Goal: Find specific page/section: Find specific page/section

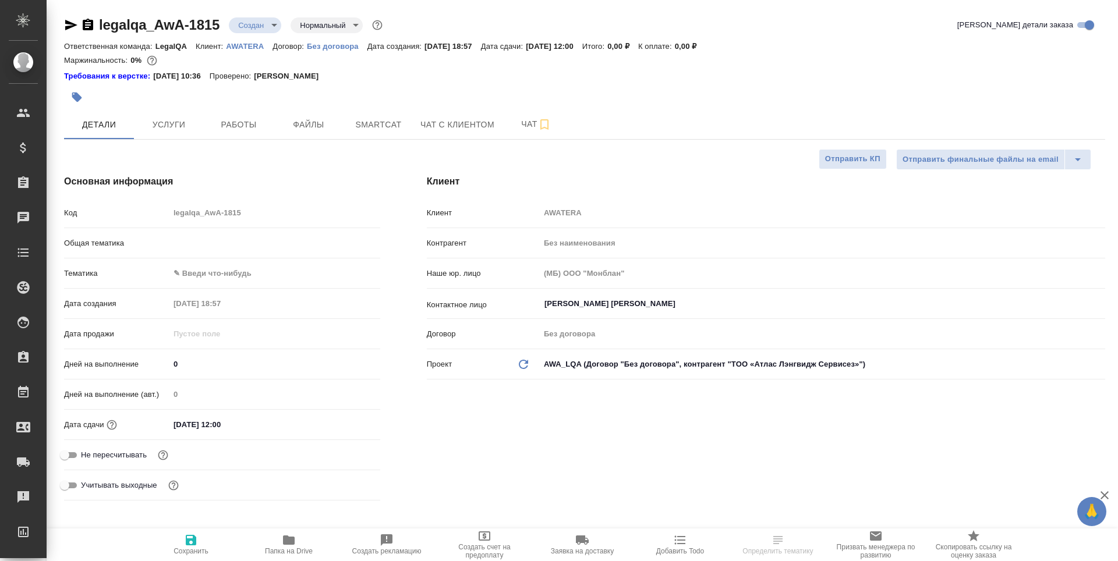
select select "RU"
click at [243, 123] on span "Работы" at bounding box center [239, 125] width 56 height 15
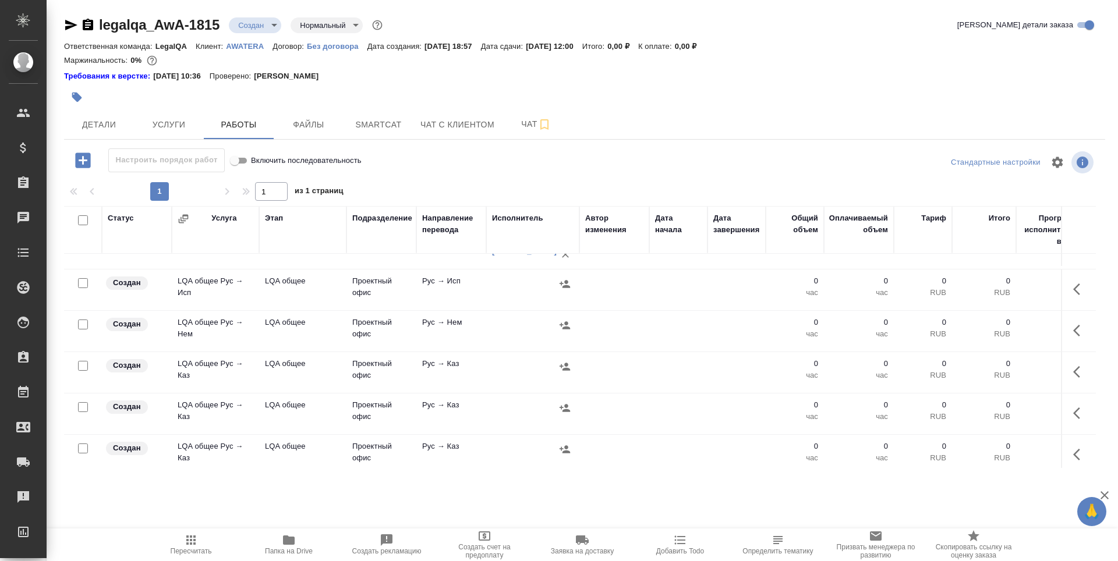
scroll to position [757, 0]
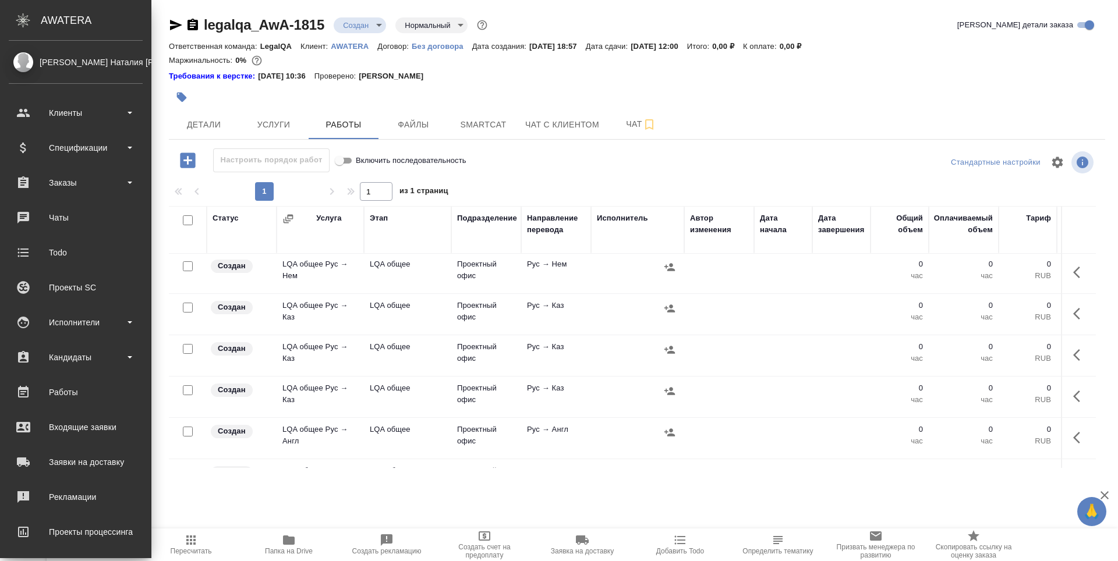
click at [183, 263] on input "checkbox" at bounding box center [188, 266] width 10 height 10
checkbox input "true"
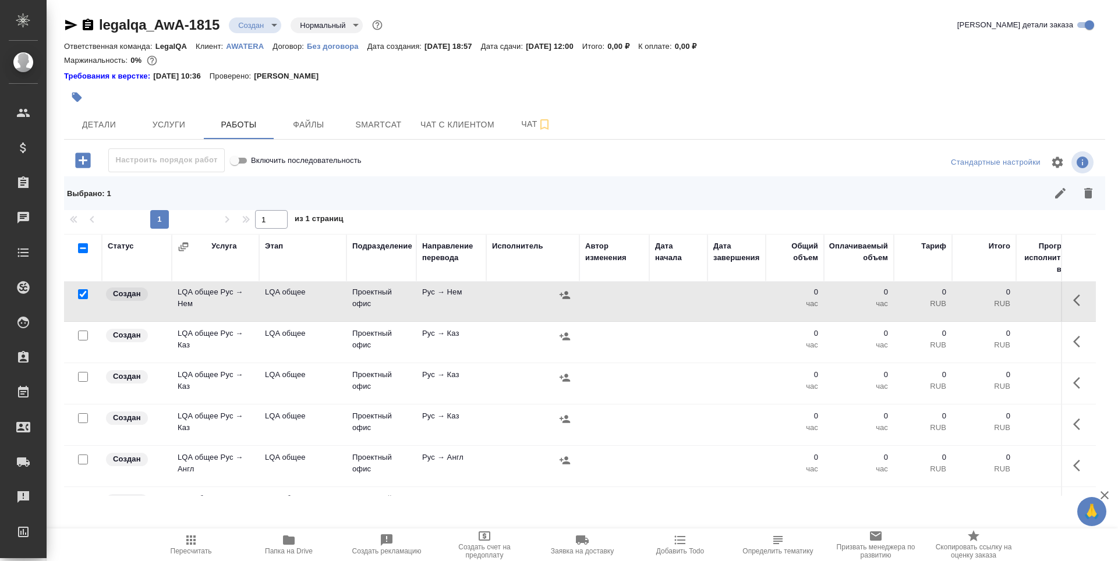
click at [82, 458] on input "checkbox" at bounding box center [83, 460] width 10 height 10
checkbox input "true"
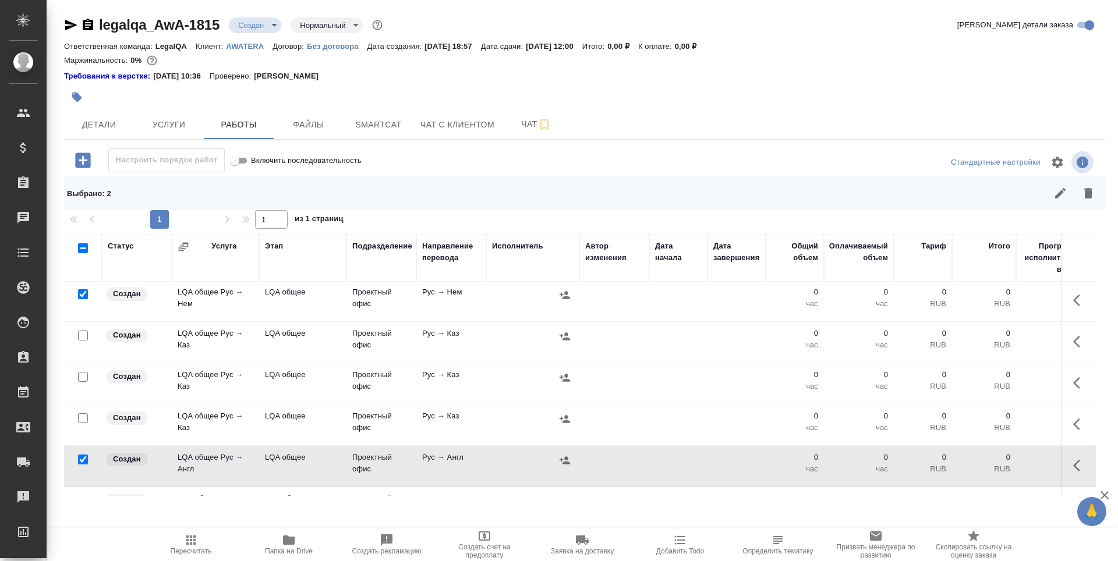
click at [84, 298] on input "checkbox" at bounding box center [83, 294] width 10 height 10
checkbox input "false"
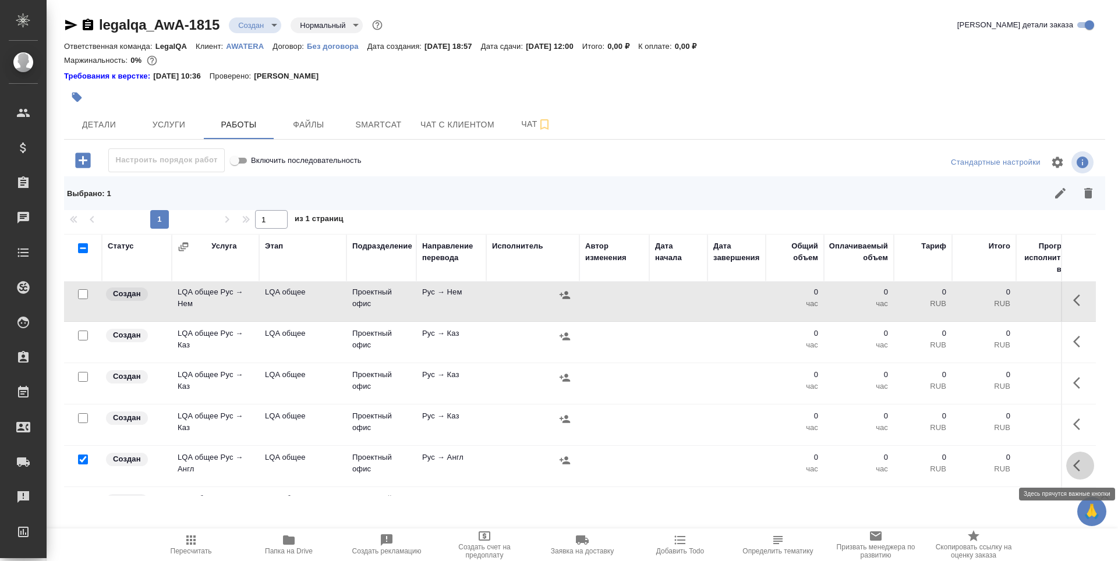
click at [1073, 462] on icon "button" at bounding box center [1076, 466] width 7 height 12
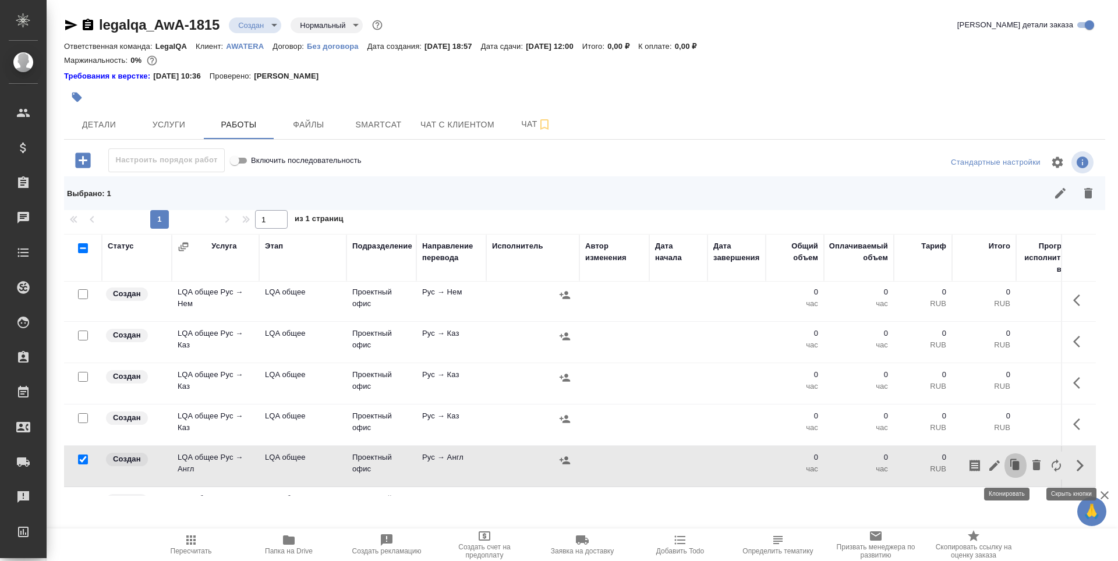
click at [1012, 465] on icon "button" at bounding box center [1015, 465] width 7 height 9
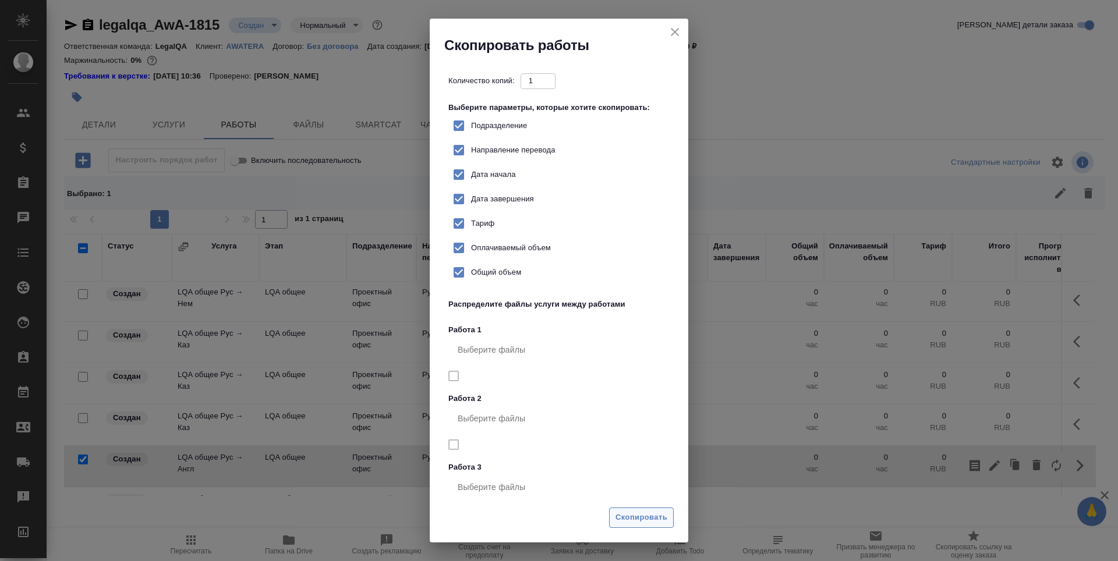
click at [649, 522] on span "Скопировать" at bounding box center [641, 517] width 52 height 13
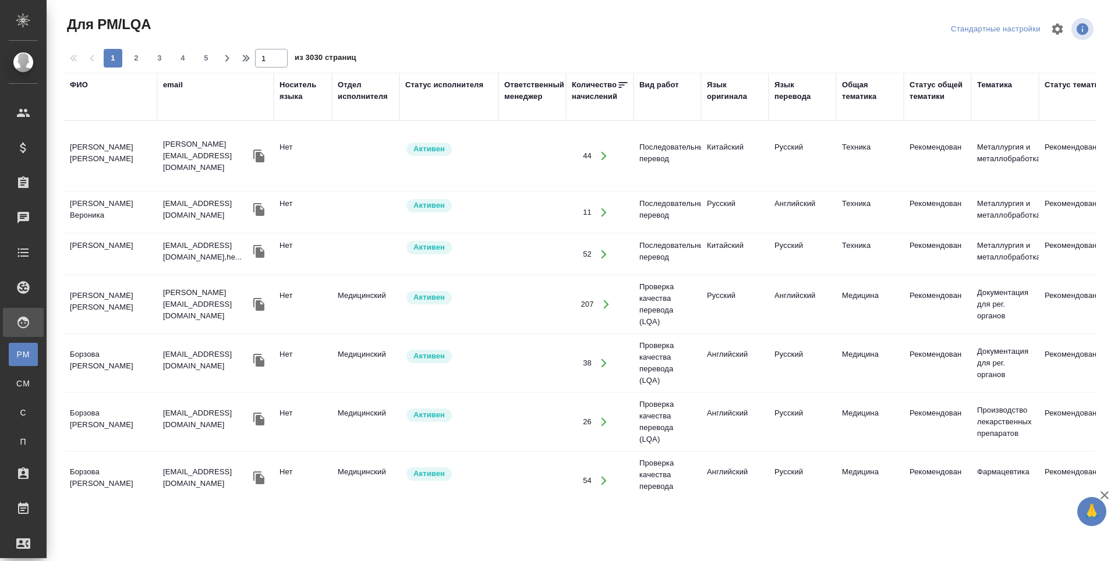
click at [80, 86] on div "ФИО" at bounding box center [79, 85] width 18 height 12
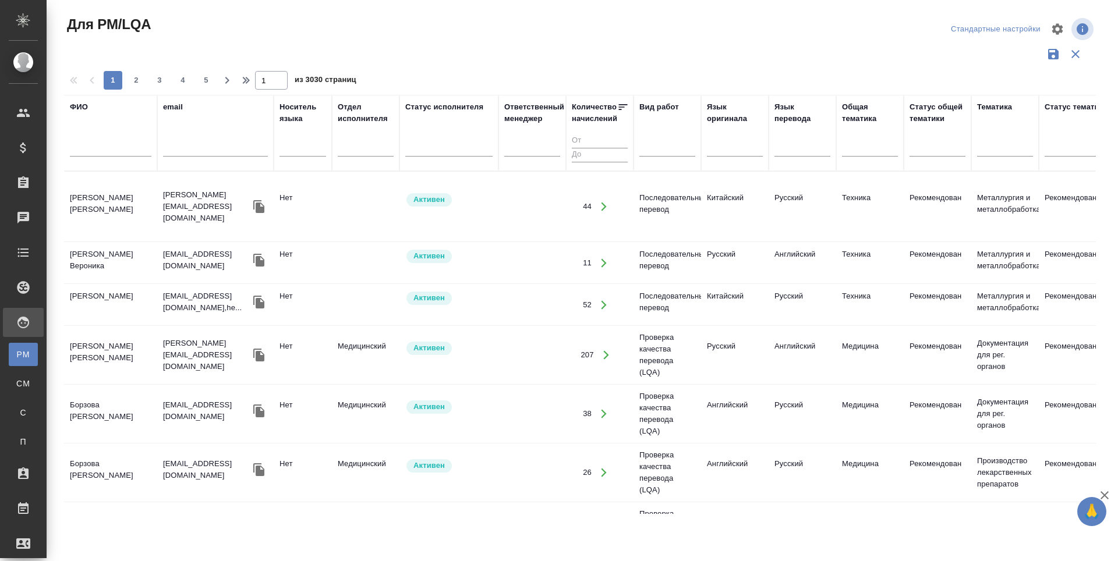
click at [77, 151] on input "text" at bounding box center [111, 149] width 82 height 15
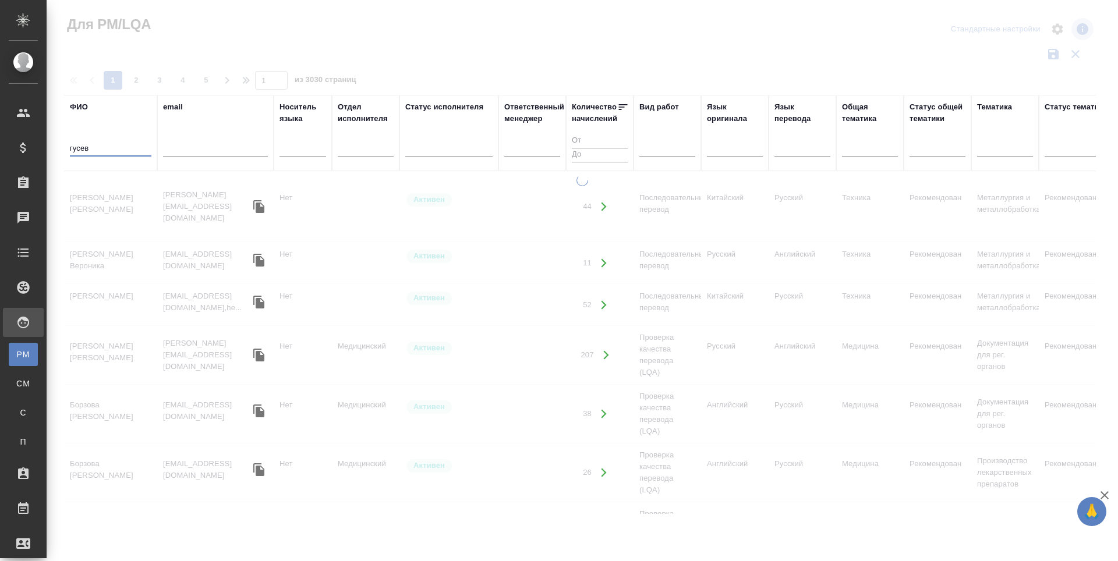
type input "гусев"
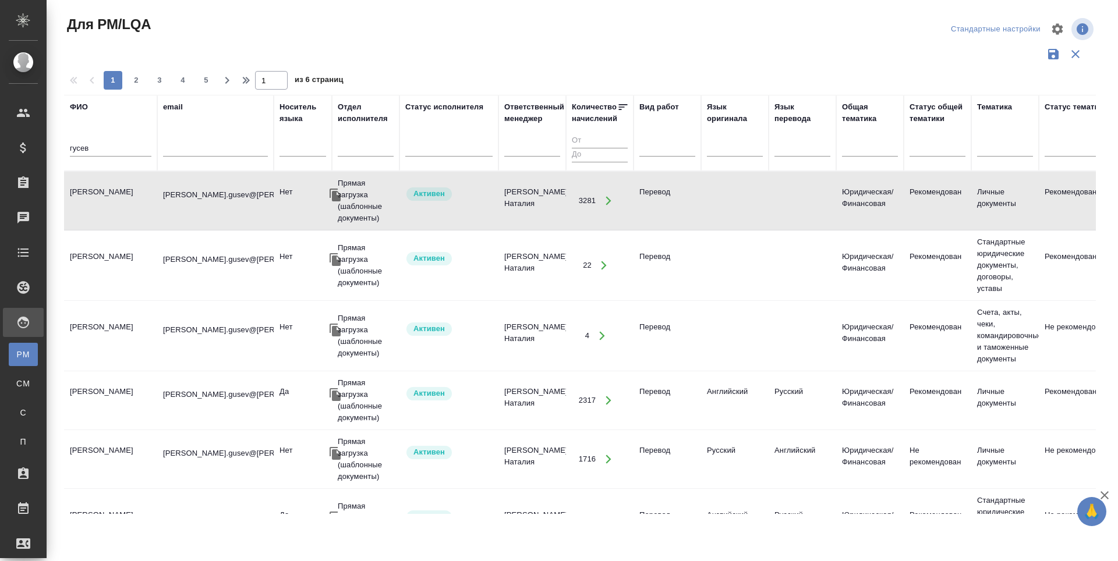
click at [108, 196] on td "[PERSON_NAME]" at bounding box center [110, 200] width 93 height 41
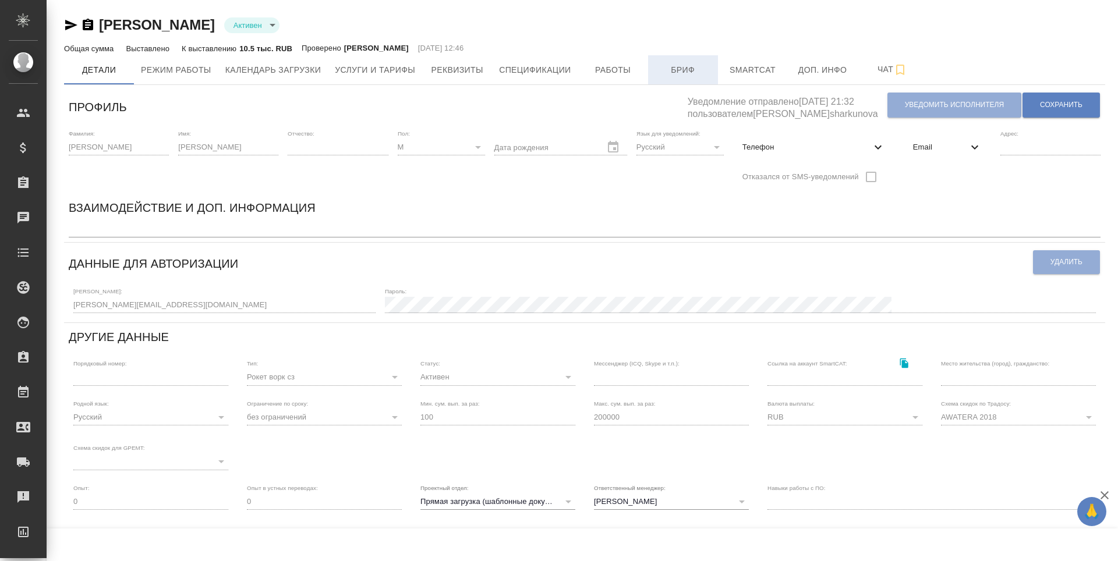
click at [684, 72] on span "Бриф" at bounding box center [683, 70] width 56 height 15
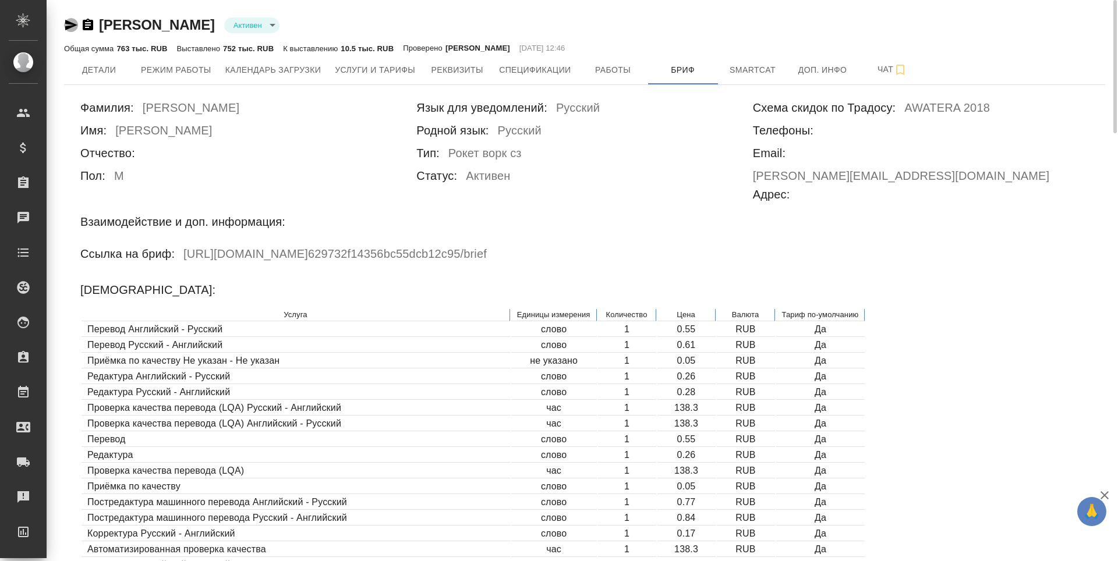
click at [68, 29] on icon "button" at bounding box center [71, 25] width 12 height 10
